Goal: Transaction & Acquisition: Download file/media

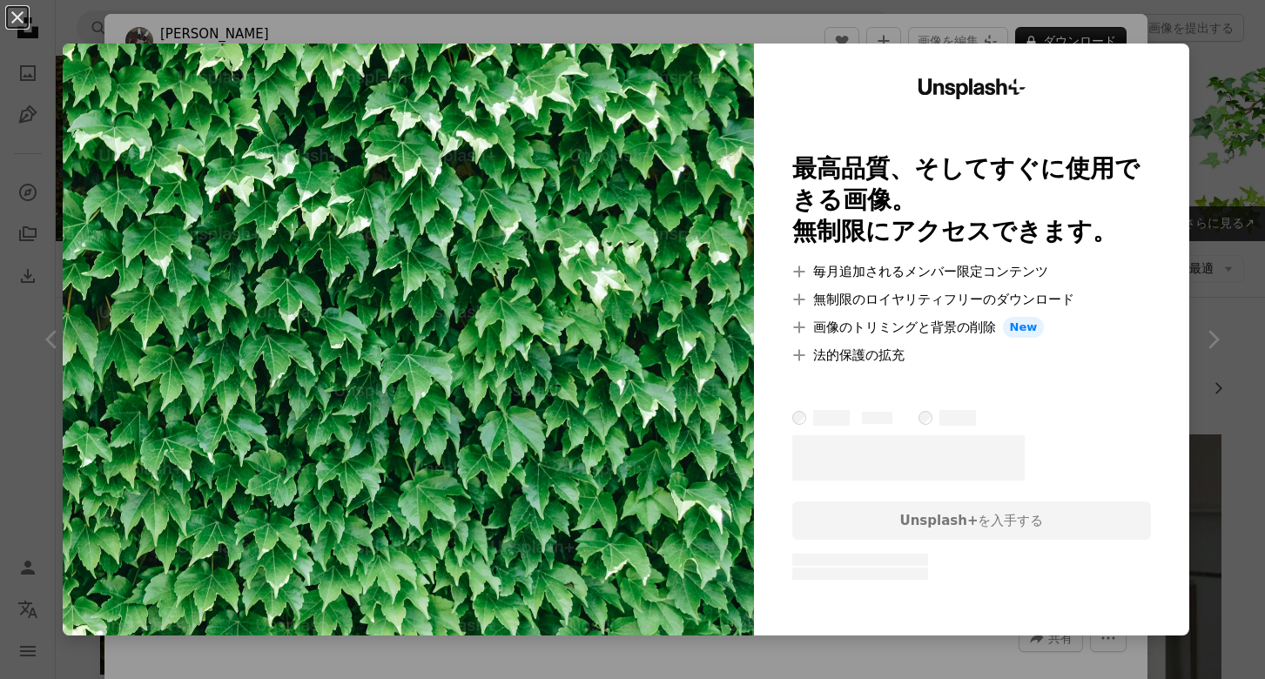
scroll to position [10091, 0]
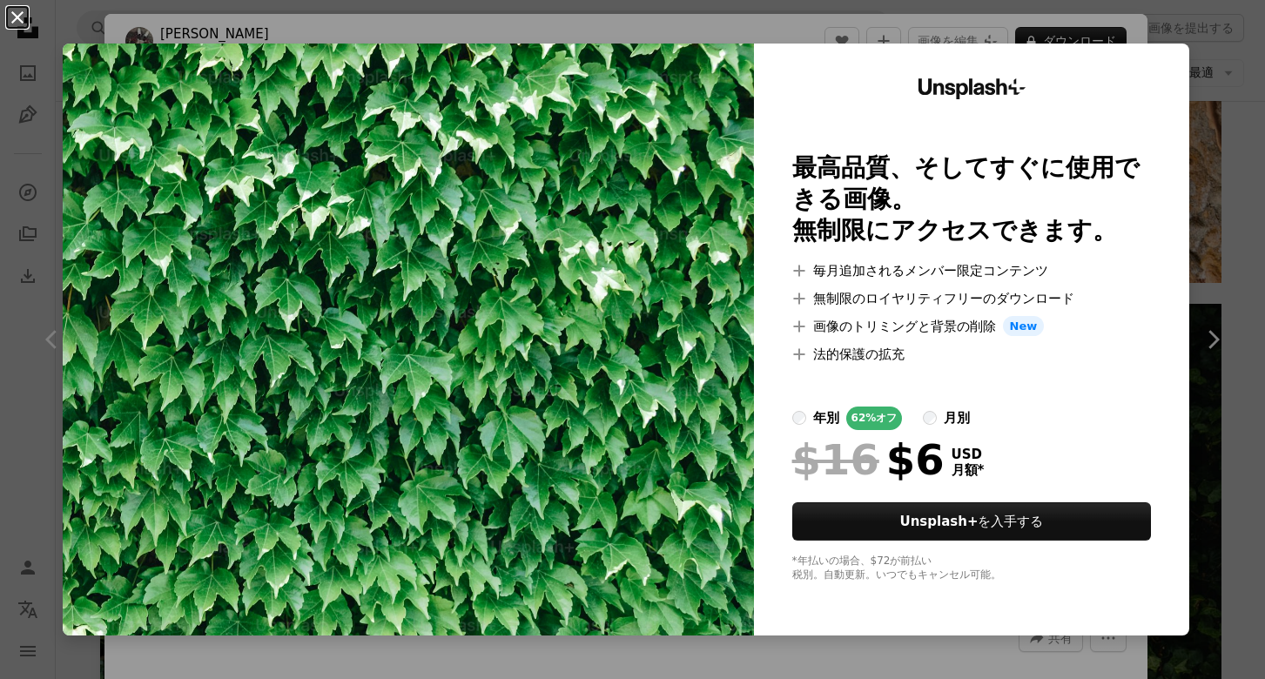
click at [18, 17] on button "An X shape" at bounding box center [17, 17] width 21 height 21
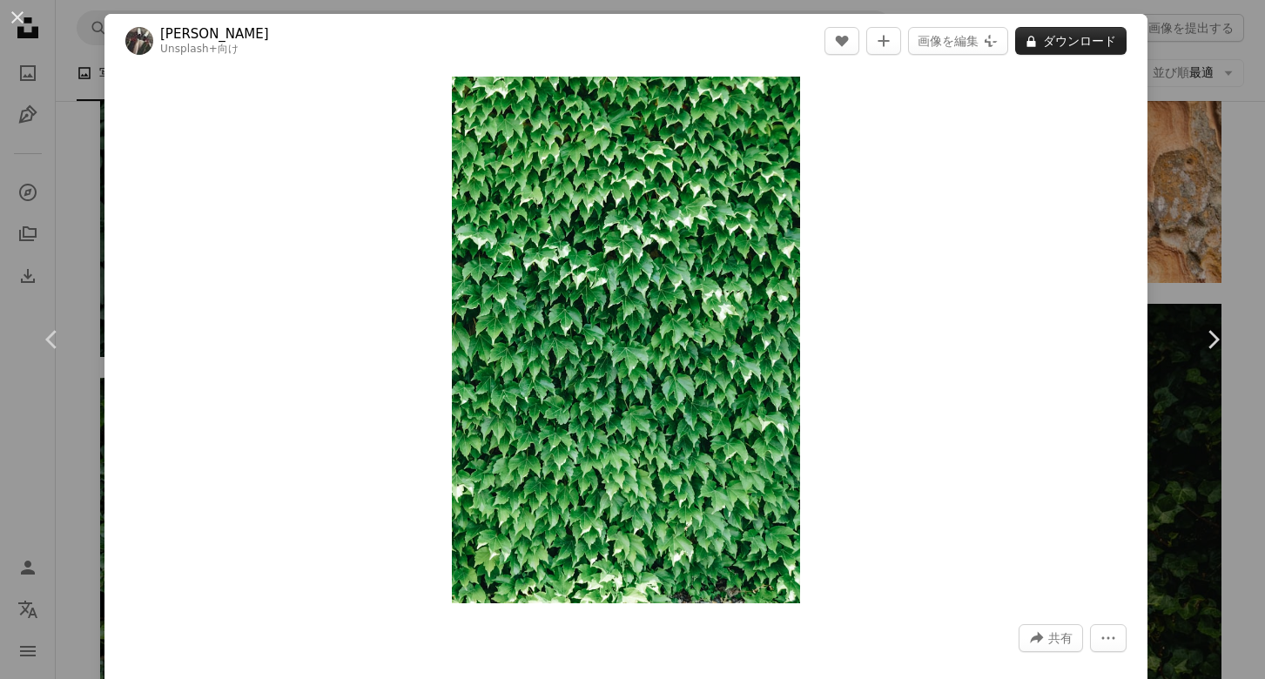
click at [1035, 43] on button "A lock ダウンロード" at bounding box center [1070, 41] width 111 height 28
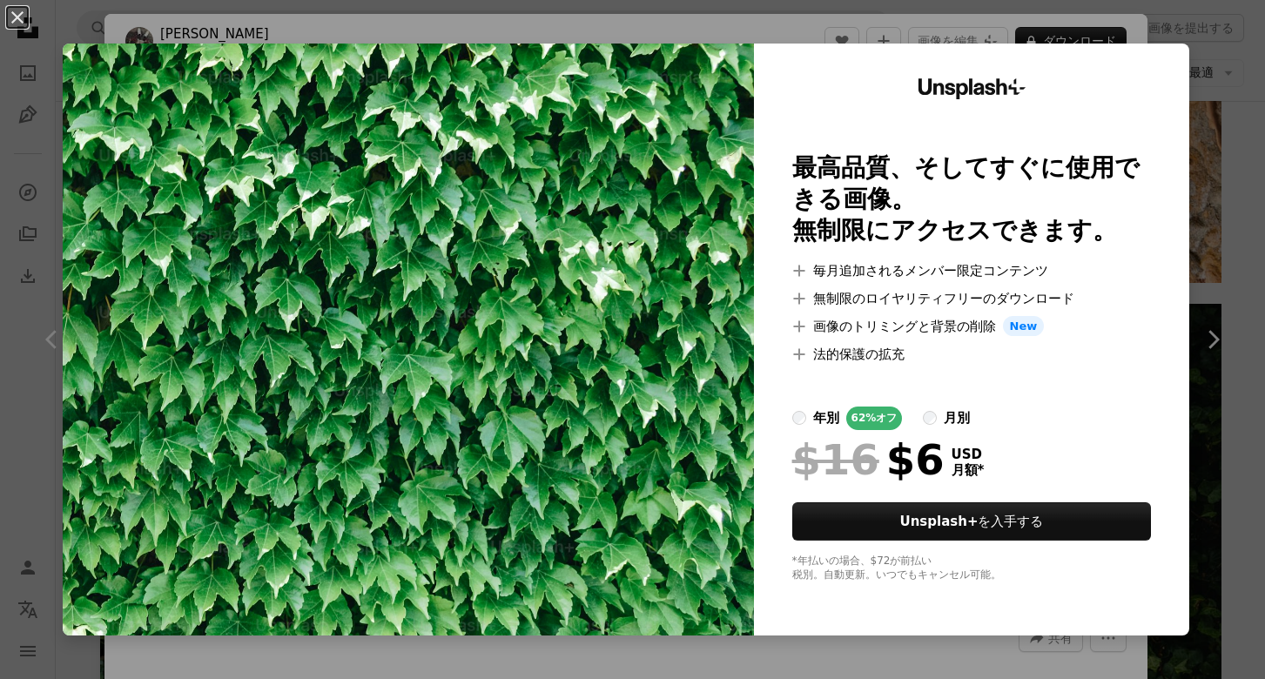
click at [947, 654] on div "An X shape Unsplash+ 最高品質、そしてすぐに使用できる画像。 無制限にアクセスできます。 A plus sign 毎月追加されるメンバー限…" at bounding box center [632, 339] width 1265 height 679
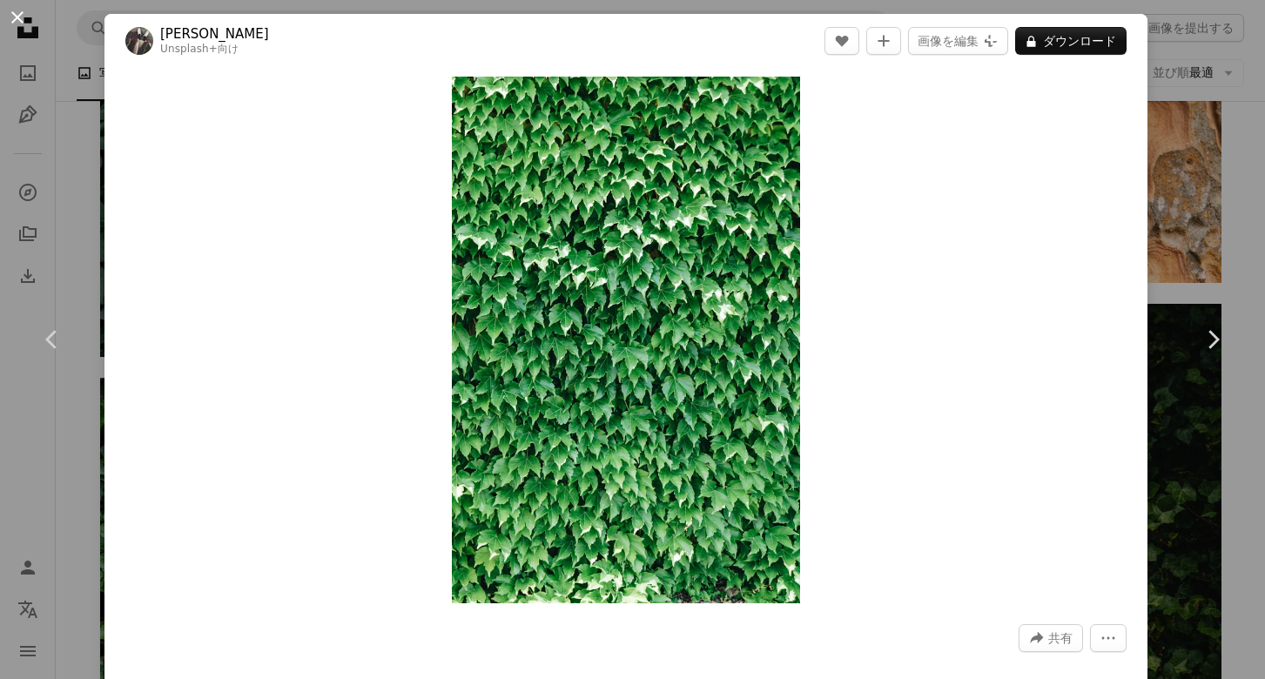
click at [17, 16] on button "An X shape" at bounding box center [17, 17] width 21 height 21
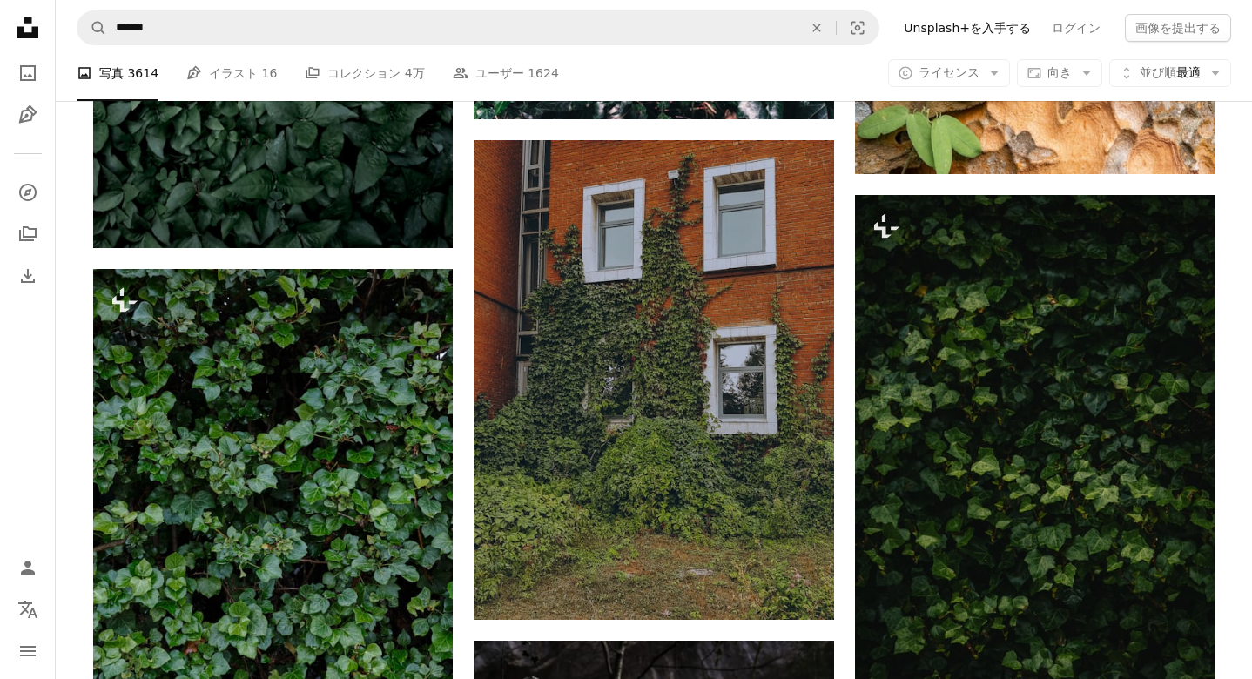
scroll to position [10210, 0]
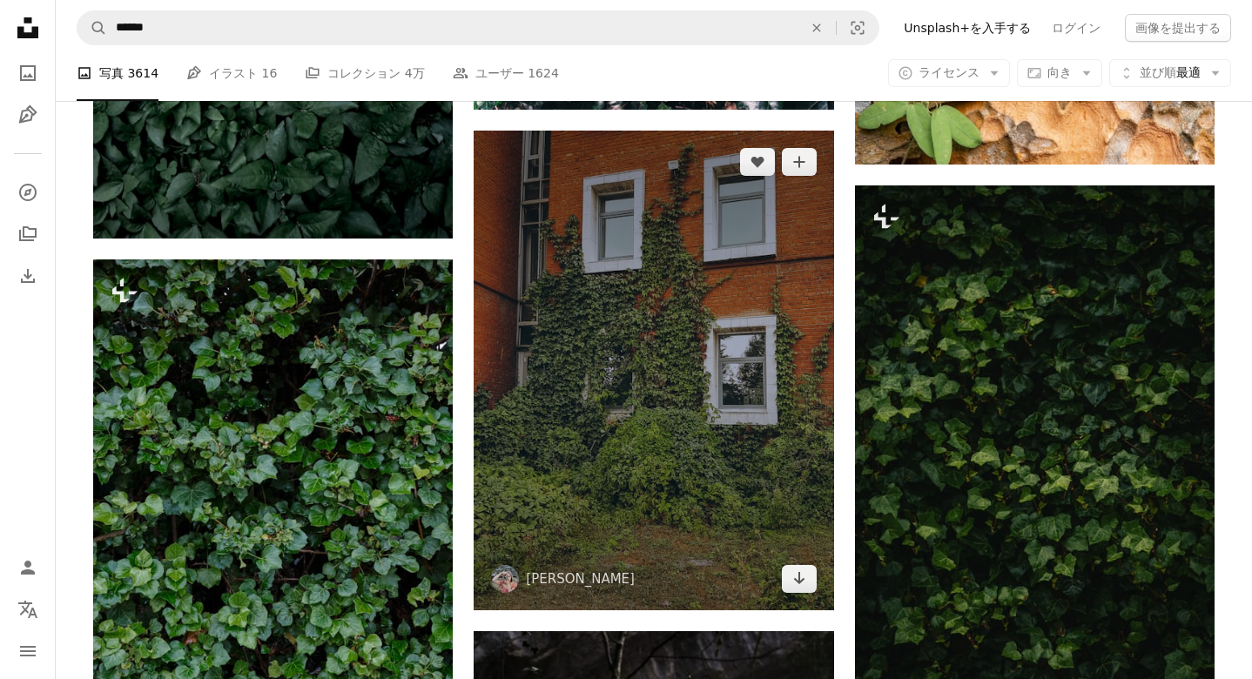
click at [634, 286] on img at bounding box center [654, 371] width 360 height 480
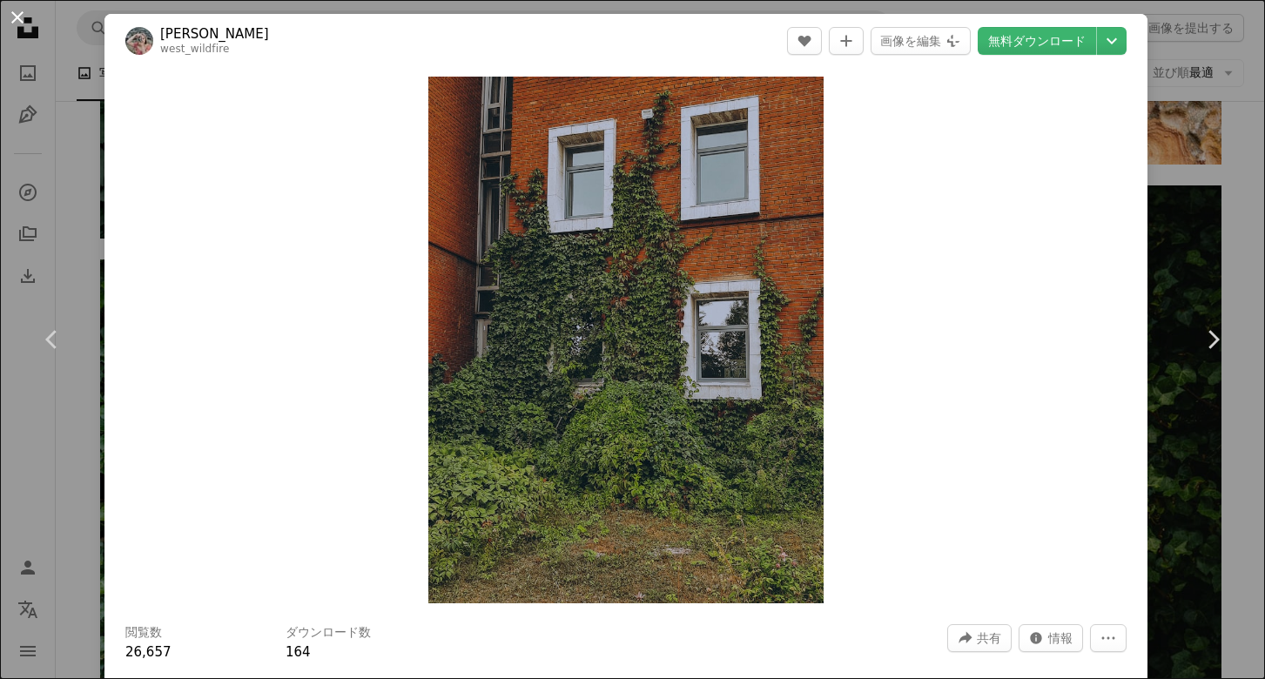
click at [15, 17] on button "An X shape" at bounding box center [17, 17] width 21 height 21
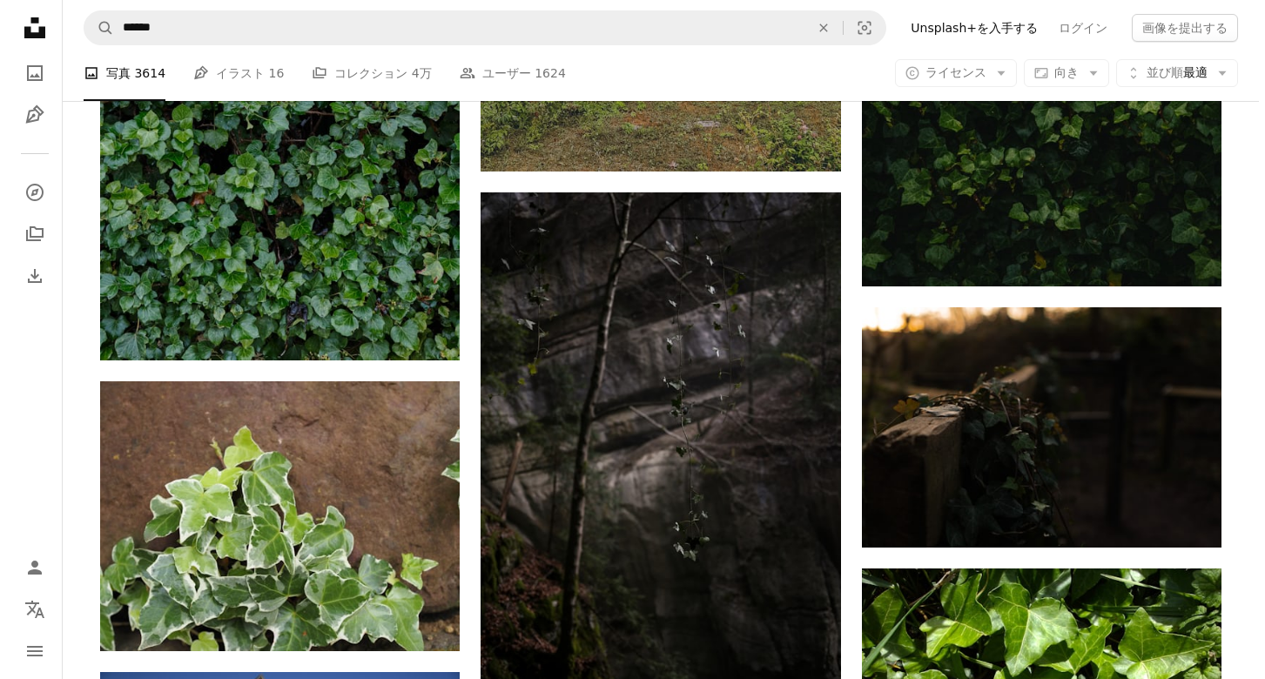
scroll to position [10653, 0]
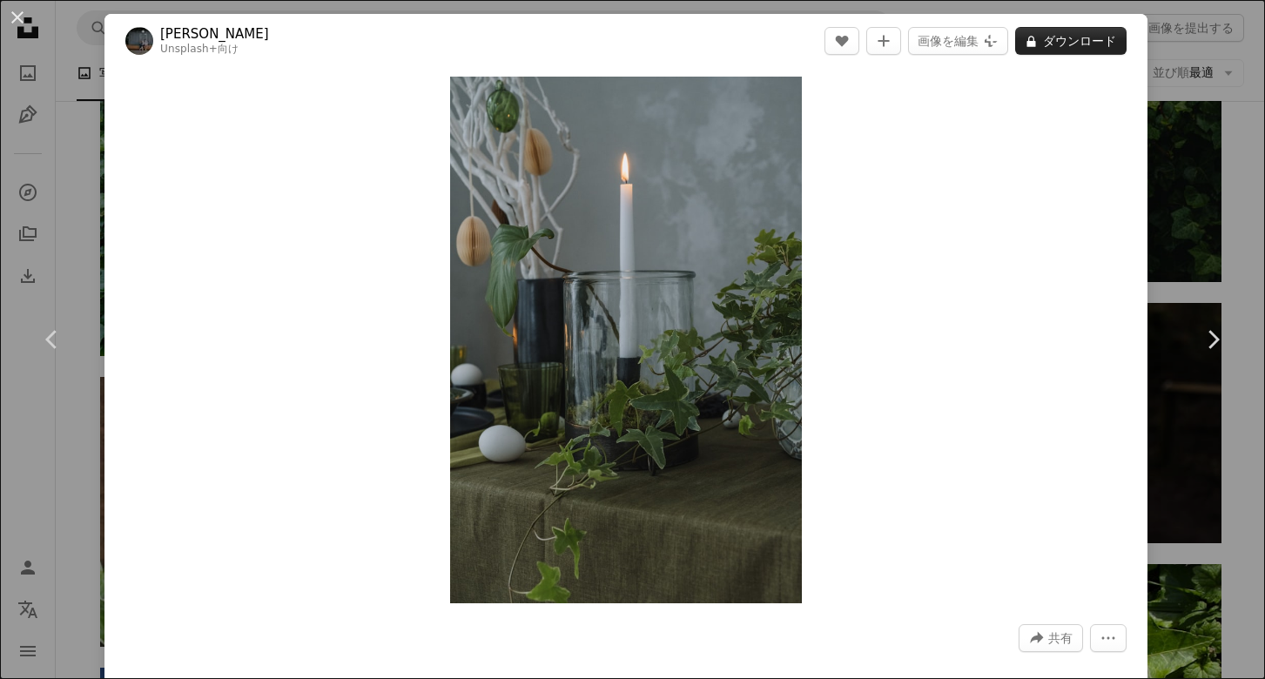
click at [1031, 36] on button "A lock ダウンロード" at bounding box center [1070, 41] width 111 height 28
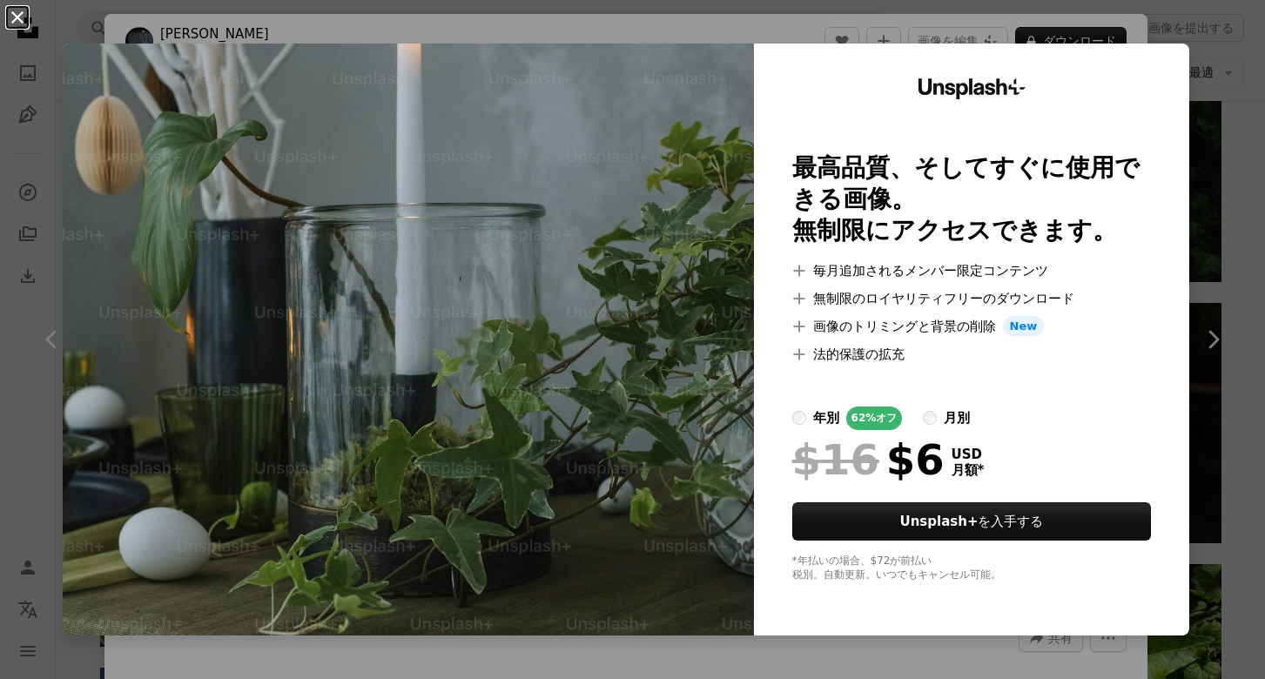
click at [17, 15] on button "An X shape" at bounding box center [17, 17] width 21 height 21
